Goal: Information Seeking & Learning: Learn about a topic

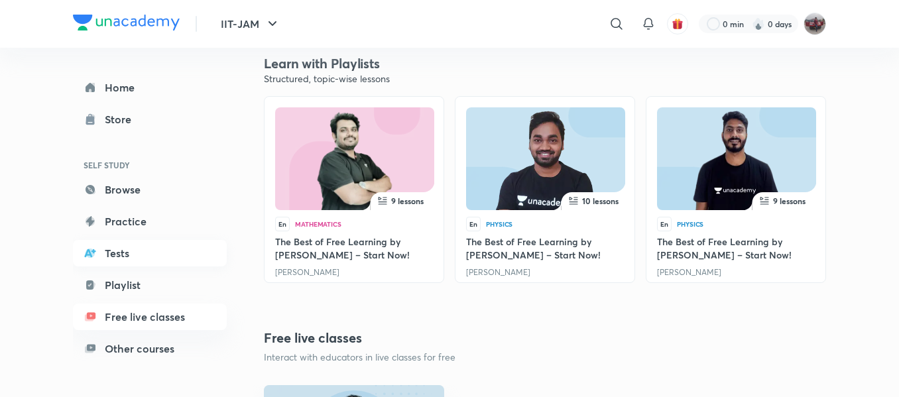
scroll to position [404, 0]
click at [127, 253] on link "Tests" at bounding box center [150, 253] width 154 height 27
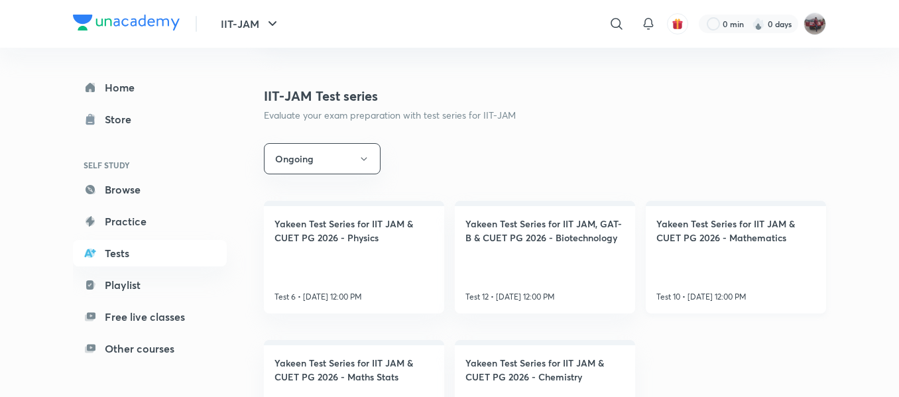
scroll to position [223, 0]
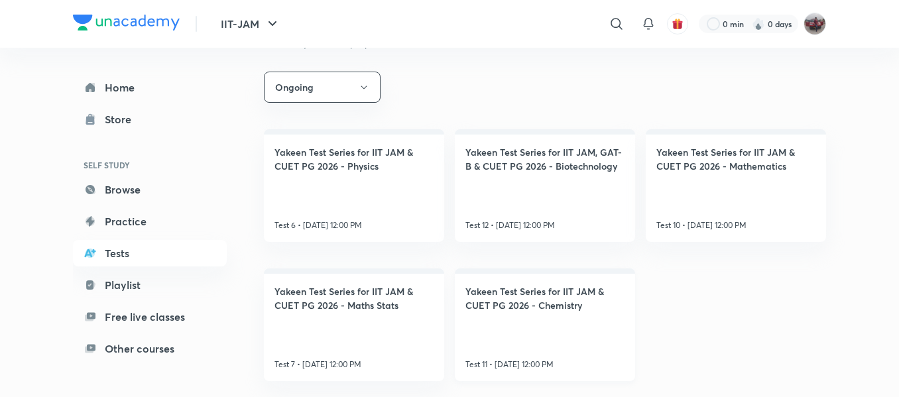
click at [558, 303] on h4 "Yakeen Test Series for IIT JAM & CUET PG 2026 - Chemistry" at bounding box center [544, 298] width 159 height 28
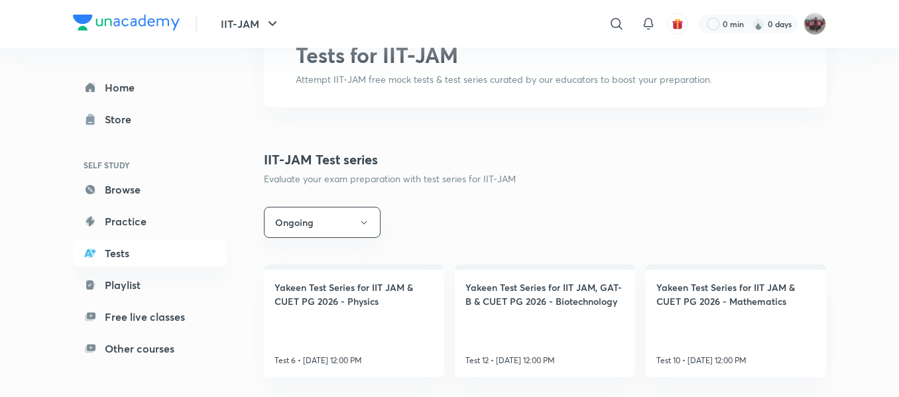
scroll to position [88, 0]
click at [349, 231] on button "Ongoing" at bounding box center [322, 221] width 117 height 31
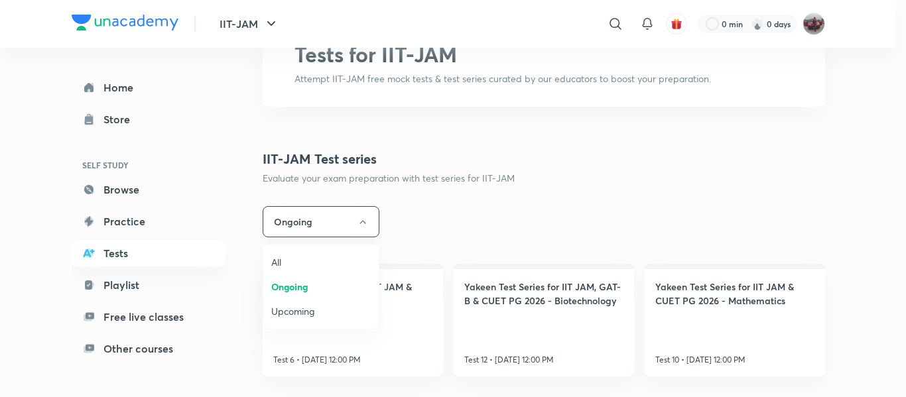
click at [294, 306] on span "Upcoming" at bounding box center [320, 311] width 99 height 14
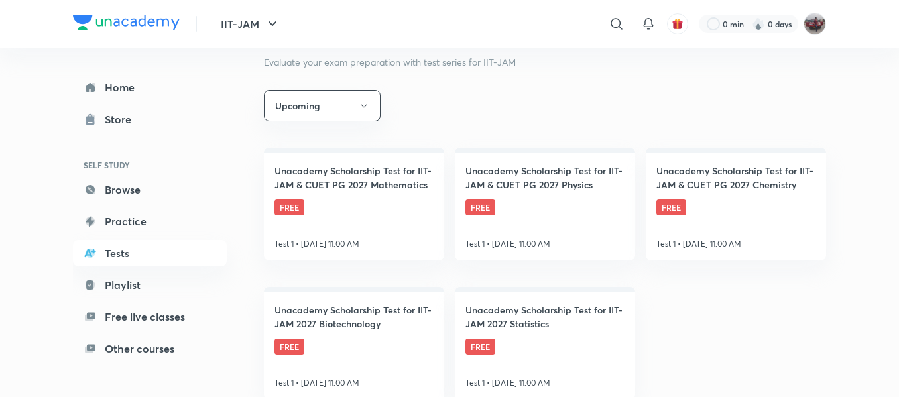
scroll to position [223, 0]
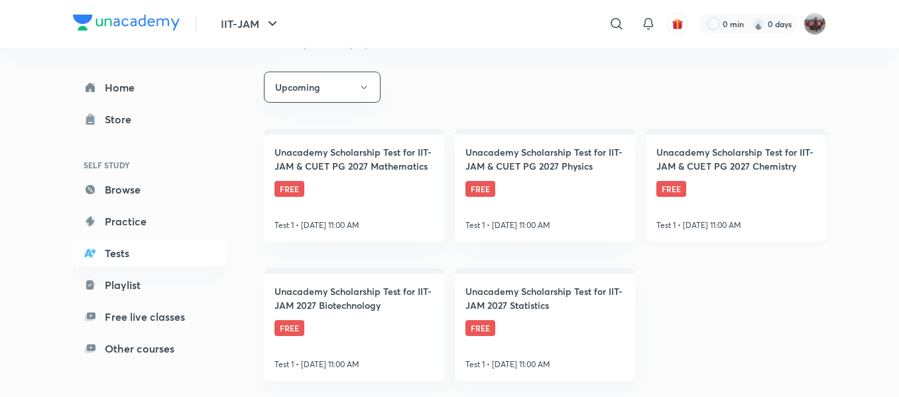
click at [743, 211] on link "Unacademy Scholarship Test for IIT-JAM & CUET PG 2027 Chemistry FREE Test 1 • O…" at bounding box center [736, 185] width 180 height 113
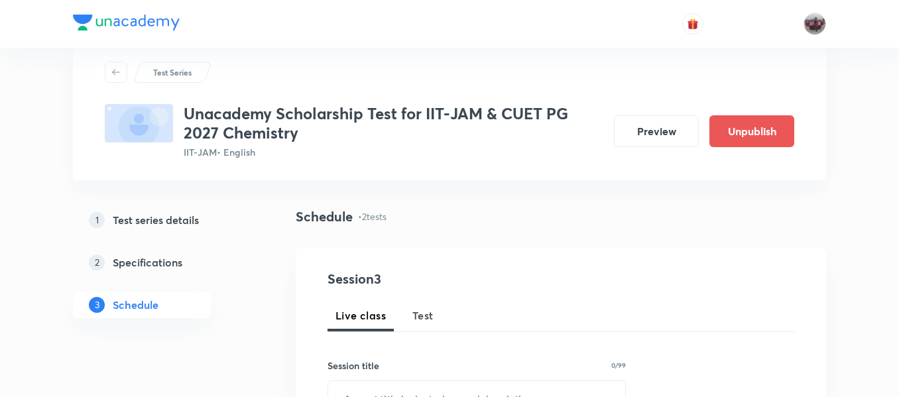
scroll to position [77, 0]
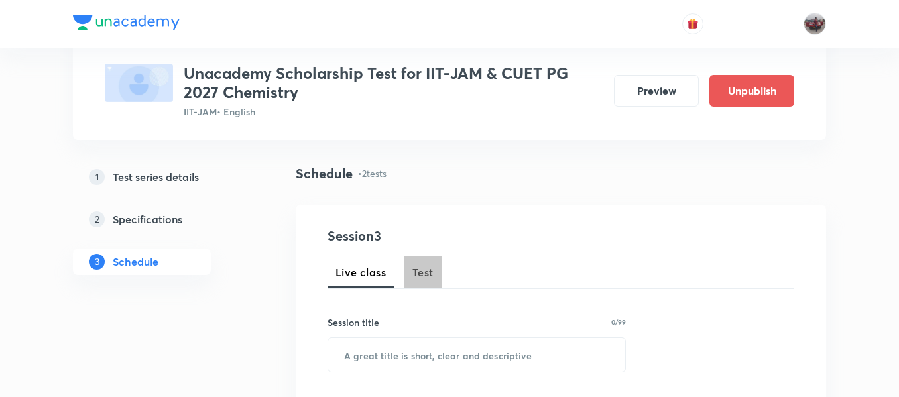
click at [420, 266] on span "Test" at bounding box center [422, 273] width 21 height 16
click at [172, 179] on h5 "Test series details" at bounding box center [156, 177] width 86 height 16
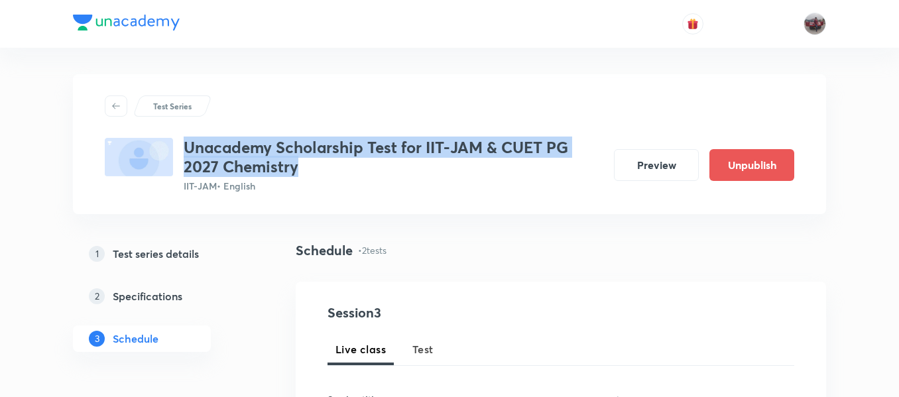
drag, startPoint x: 189, startPoint y: 146, endPoint x: 298, endPoint y: 171, distance: 112.3
click at [298, 171] on h3 "Unacademy Scholarship Test for IIT-JAM & CUET PG 2027 Chemistry" at bounding box center [394, 157] width 420 height 38
copy h3 "Unacademy Scholarship Test for IIT-JAM & CUET PG 2027 Chemistry"
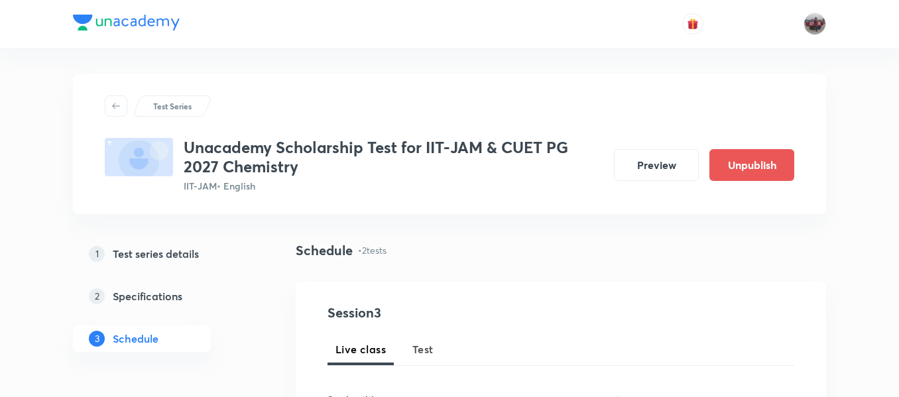
click at [363, 80] on div "Test Series Unacademy Scholarship Test for IIT-JAM & CUET PG 2027 Chemistry IIT…" at bounding box center [449, 144] width 753 height 140
